Goal: Navigation & Orientation: Find specific page/section

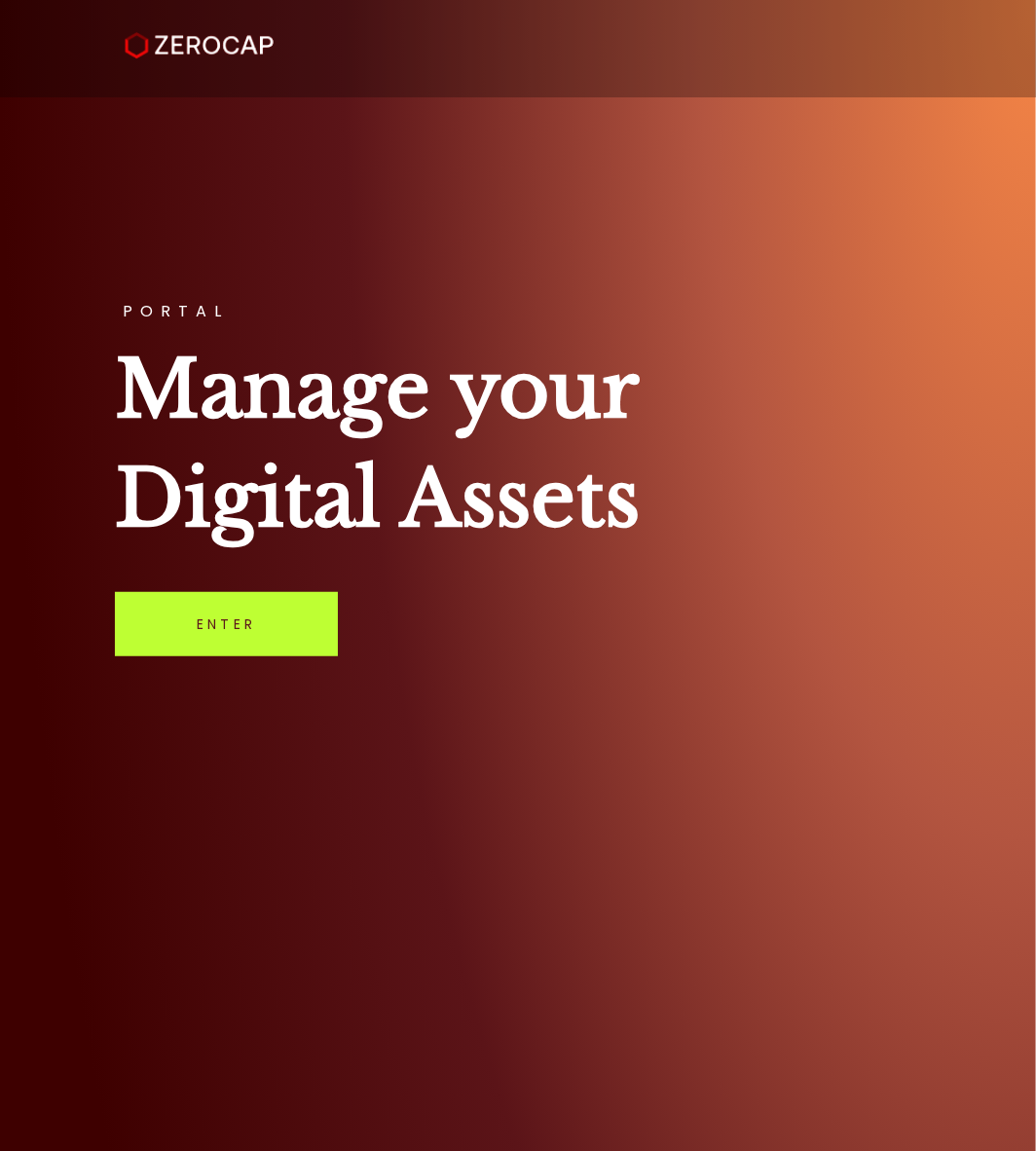
click at [245, 626] on link "Enter" at bounding box center [226, 624] width 223 height 65
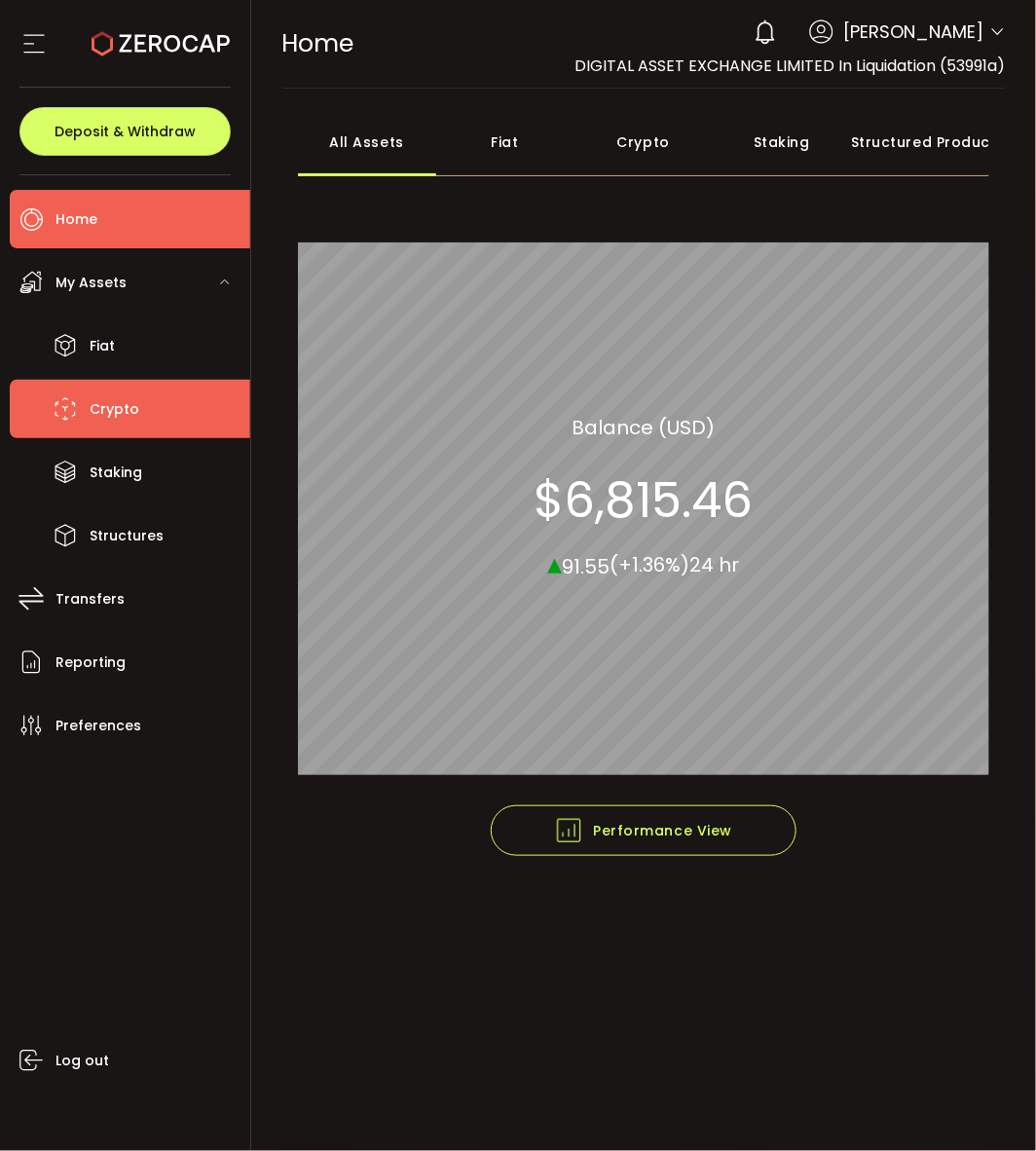
click at [138, 430] on li "Crypto" at bounding box center [130, 408] width 240 height 59
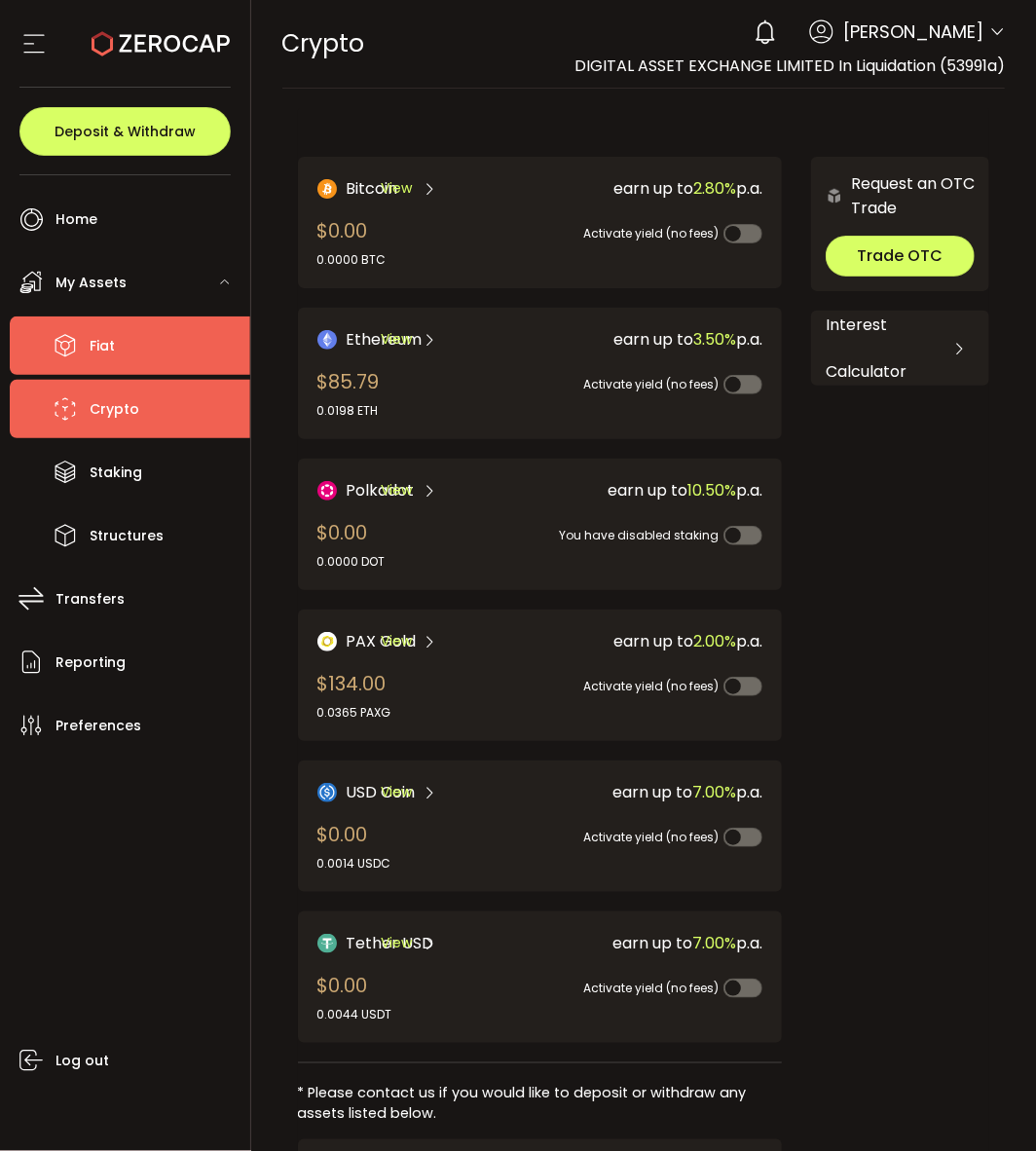
click at [113, 368] on li "Fiat" at bounding box center [130, 346] width 240 height 59
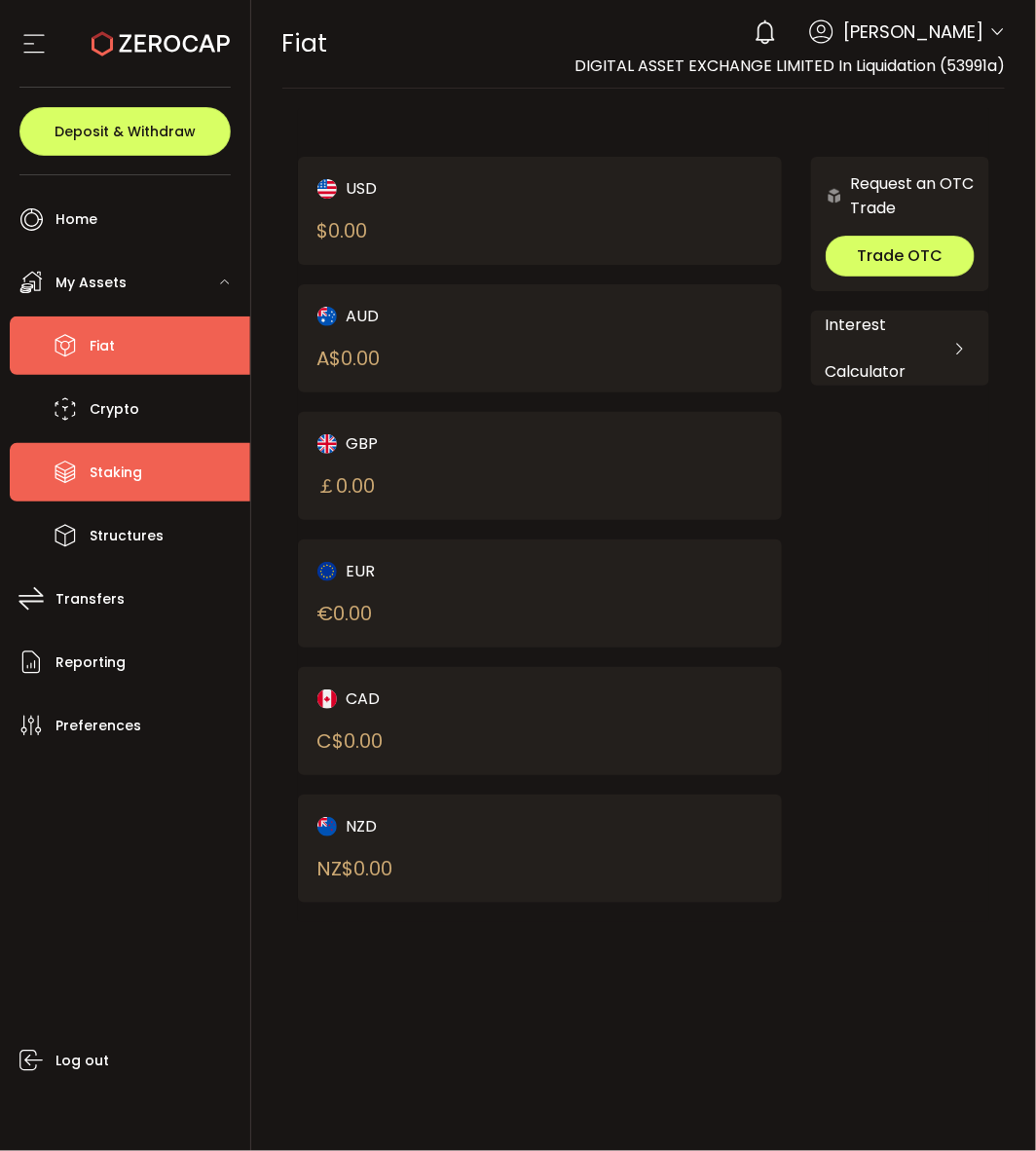
click at [136, 472] on span "Staking" at bounding box center [115, 473] width 53 height 28
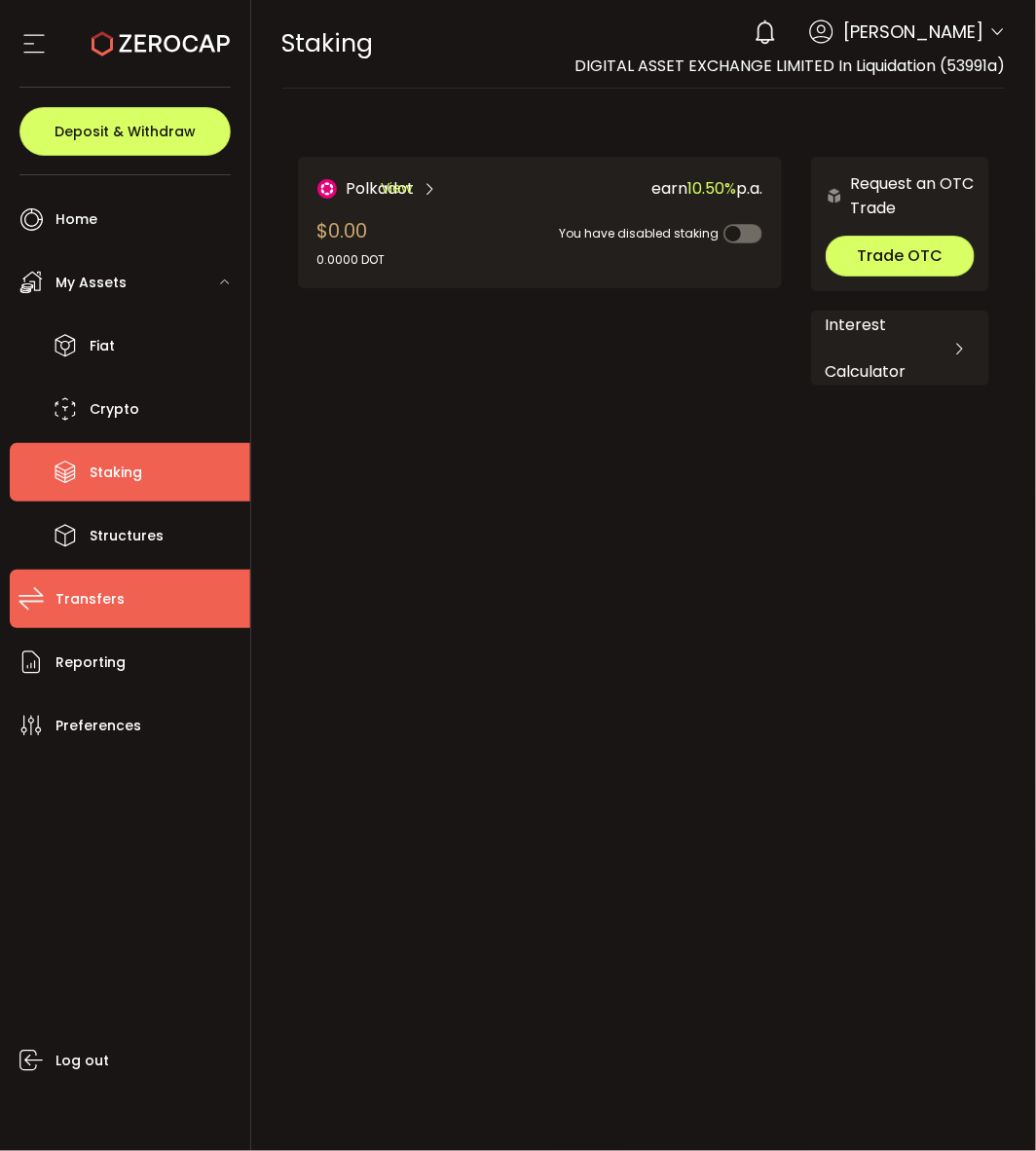
click at [132, 607] on li "Transfers" at bounding box center [130, 599] width 240 height 59
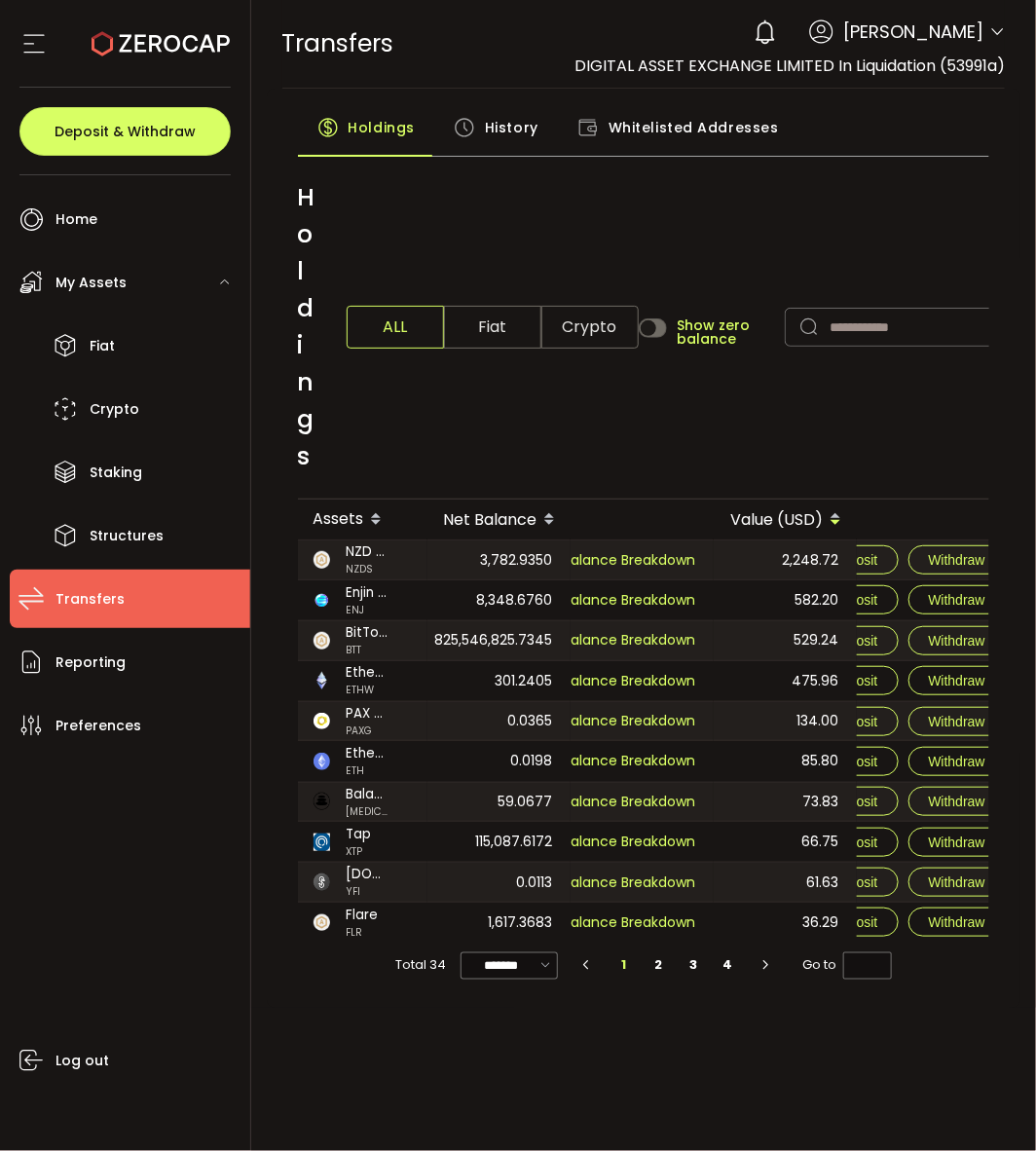
click at [681, 461] on div "Holdings ALL Fiat Crypto Show zero balance" at bounding box center [644, 328] width 692 height 344
click at [572, 331] on span "Crypto" at bounding box center [590, 327] width 97 height 43
